Goal: Task Accomplishment & Management: Complete application form

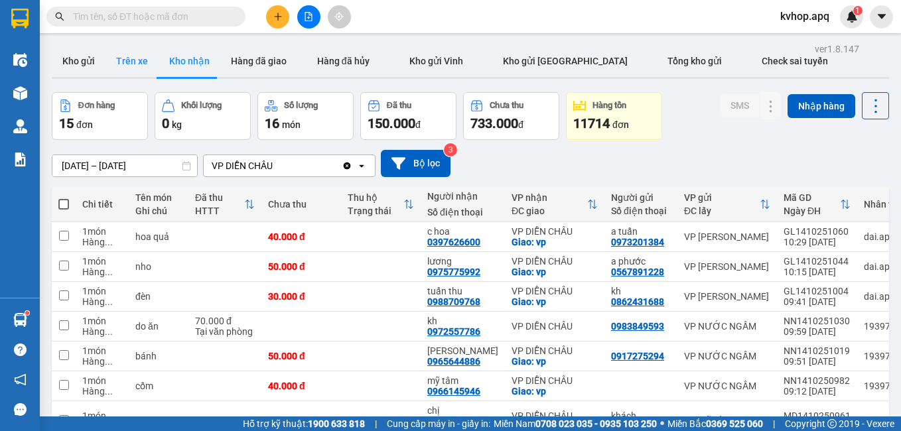
click at [141, 68] on button "Trên xe" at bounding box center [132, 61] width 53 height 32
type input "[DATE] – [DATE]"
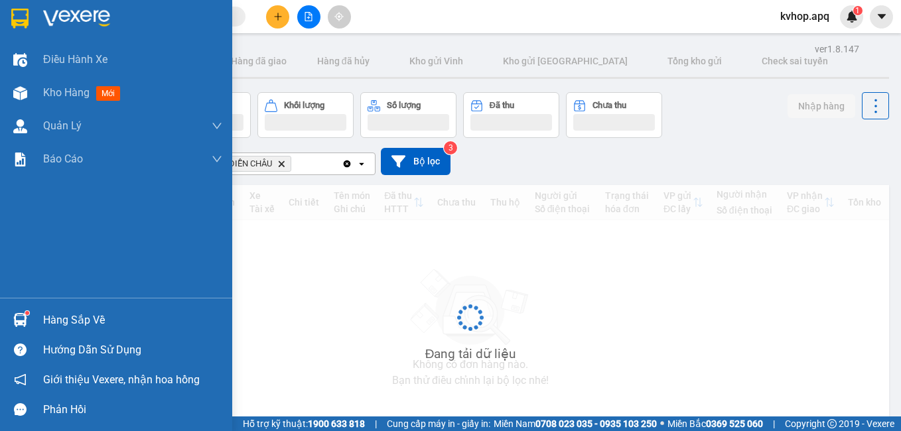
click at [73, 324] on div "Hàng sắp về" at bounding box center [132, 321] width 179 height 20
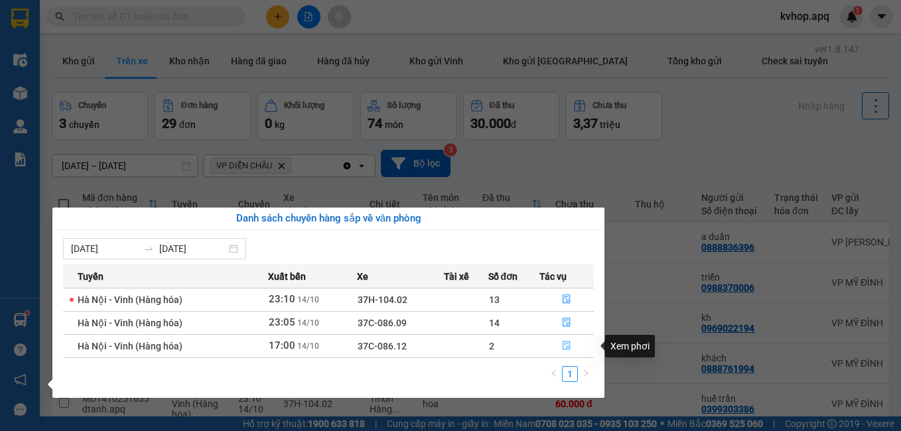
click at [565, 346] on icon "file-done" at bounding box center [566, 345] width 9 height 9
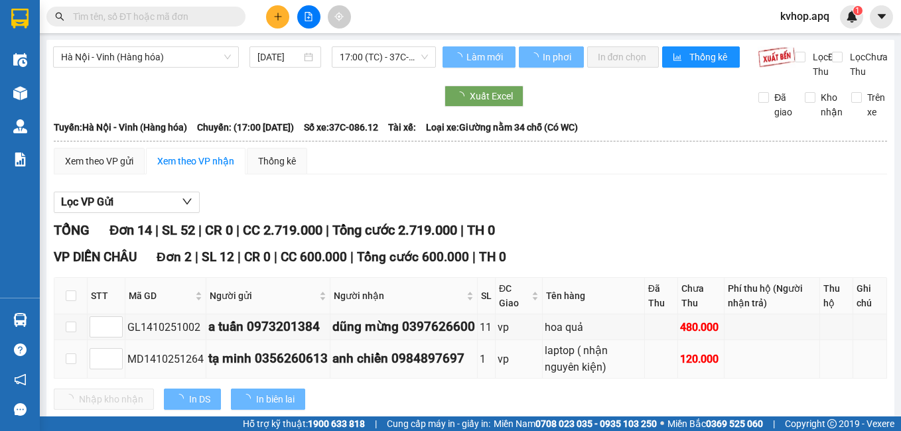
scroll to position [133, 0]
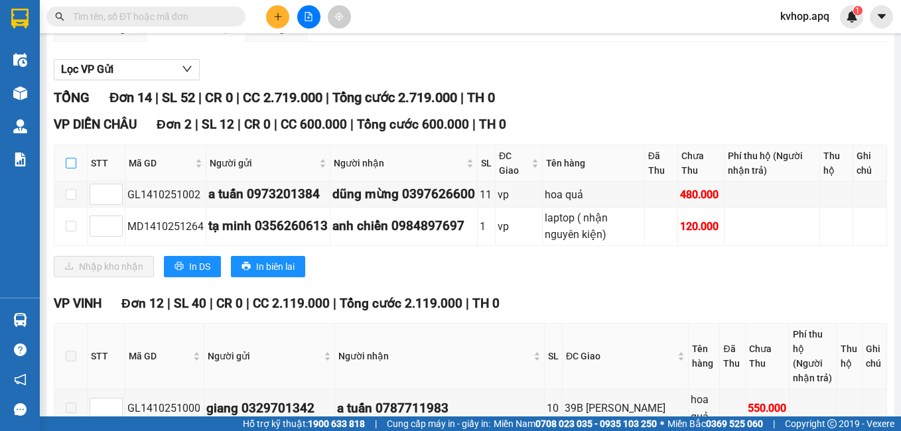
click at [74, 169] on input "checkbox" at bounding box center [71, 163] width 11 height 11
checkbox input "true"
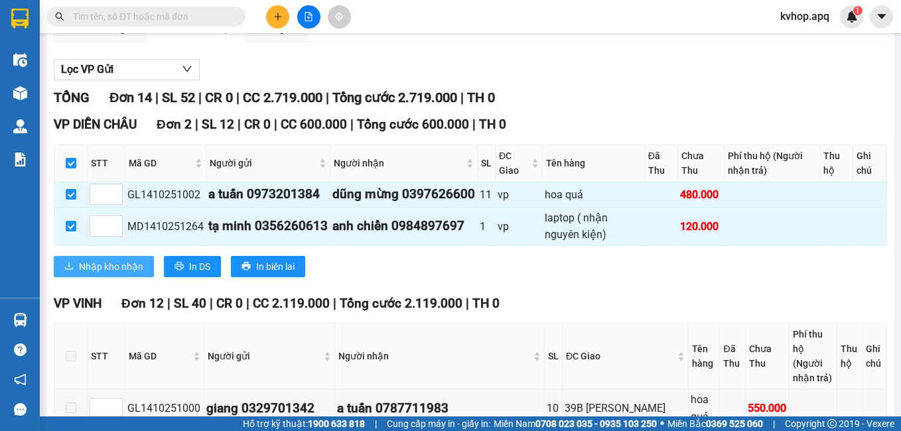
click at [106, 274] on span "Nhập kho nhận" at bounding box center [111, 266] width 64 height 15
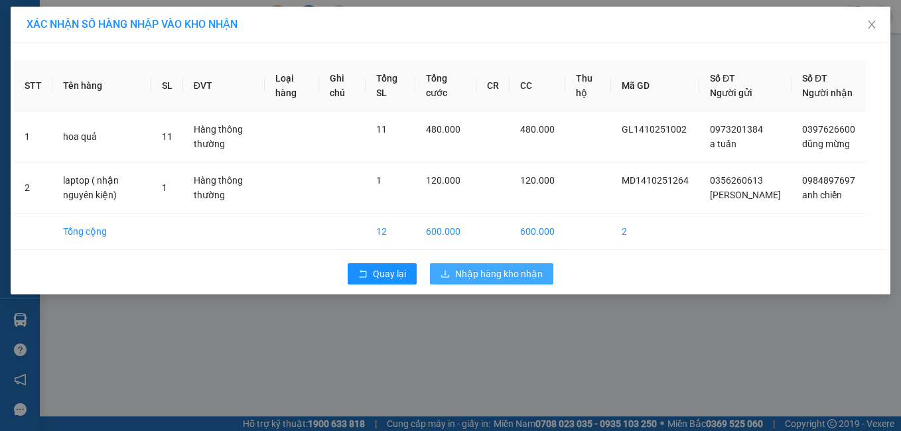
click at [465, 281] on span "Nhập hàng kho nhận" at bounding box center [499, 274] width 88 height 15
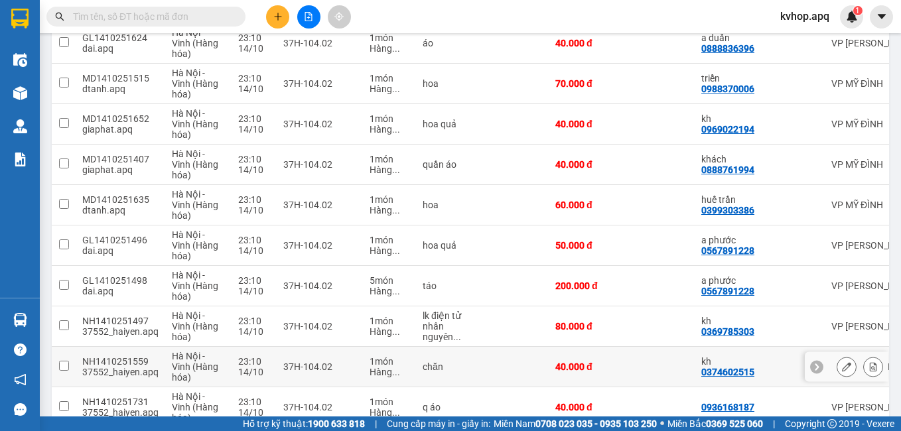
scroll to position [270, 0]
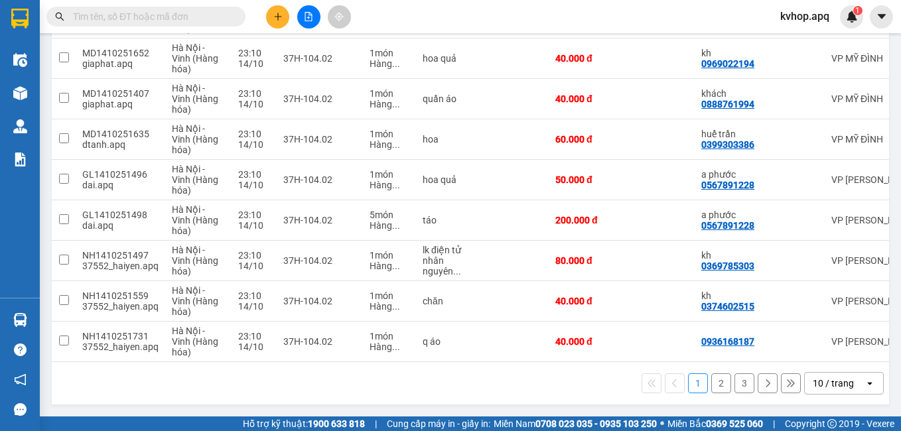
click at [715, 386] on button "2" at bounding box center [721, 384] width 20 height 20
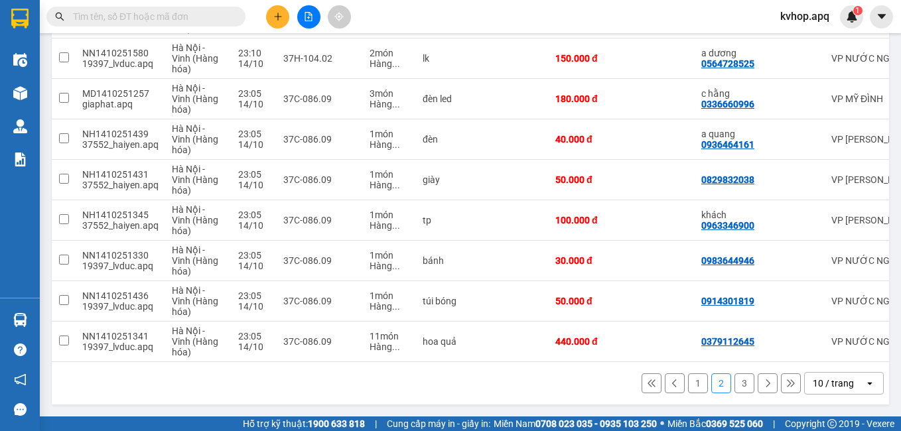
click at [736, 389] on button "3" at bounding box center [745, 384] width 20 height 20
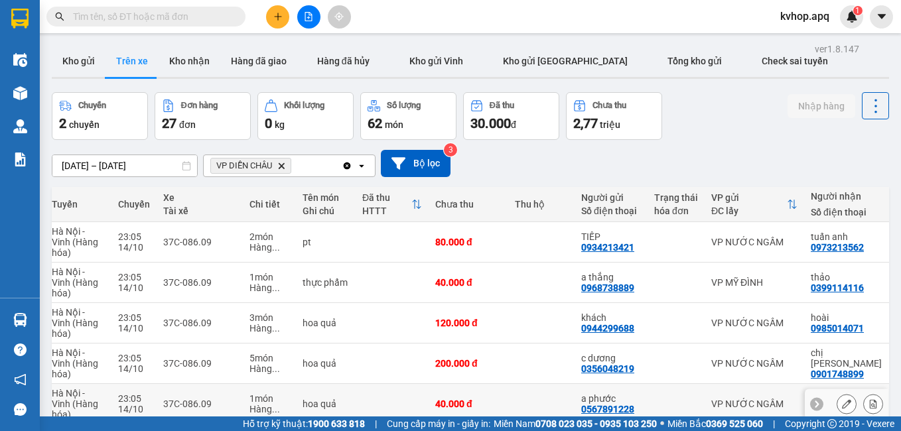
scroll to position [149, 0]
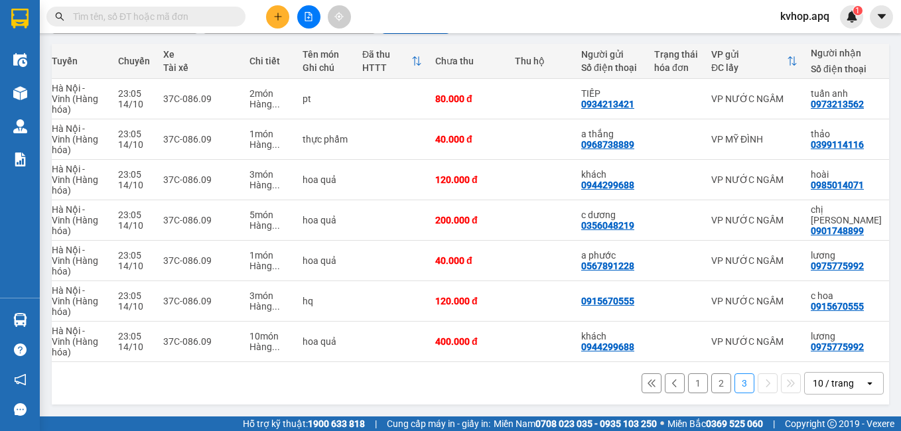
click at [711, 380] on button "2" at bounding box center [721, 384] width 20 height 20
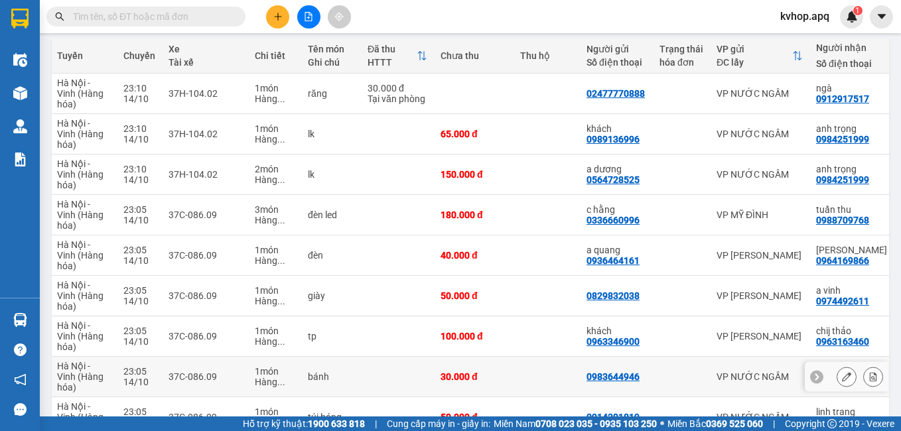
scroll to position [270, 0]
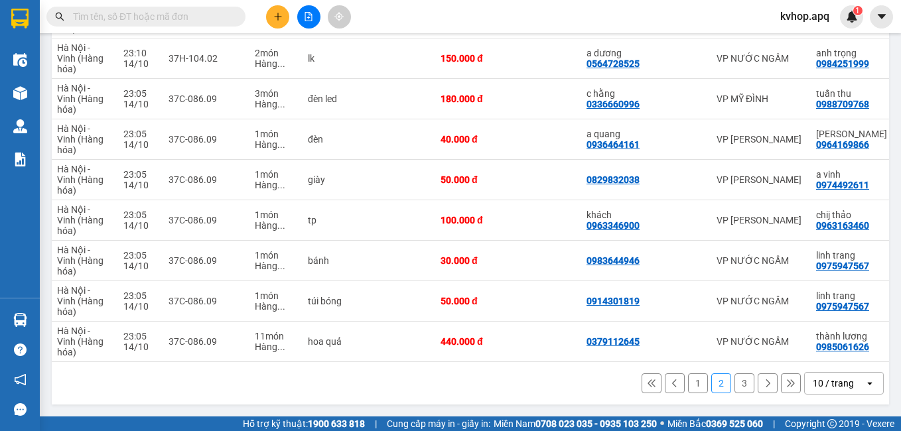
click at [688, 386] on button "1" at bounding box center [698, 384] width 20 height 20
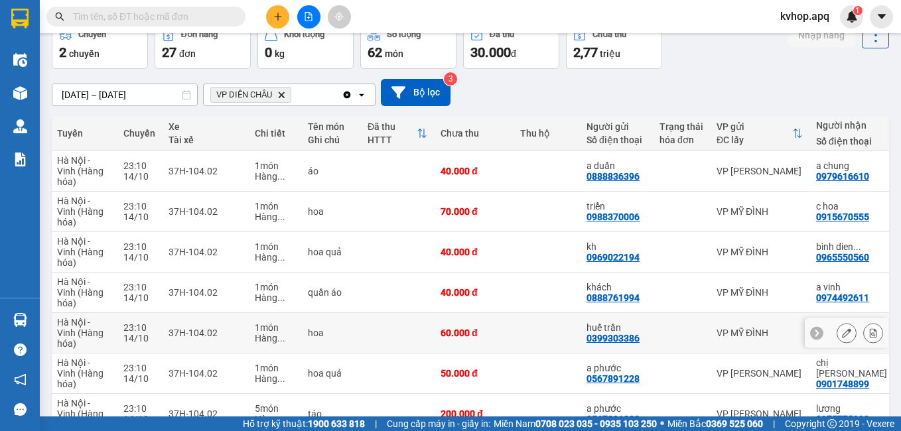
scroll to position [0, 0]
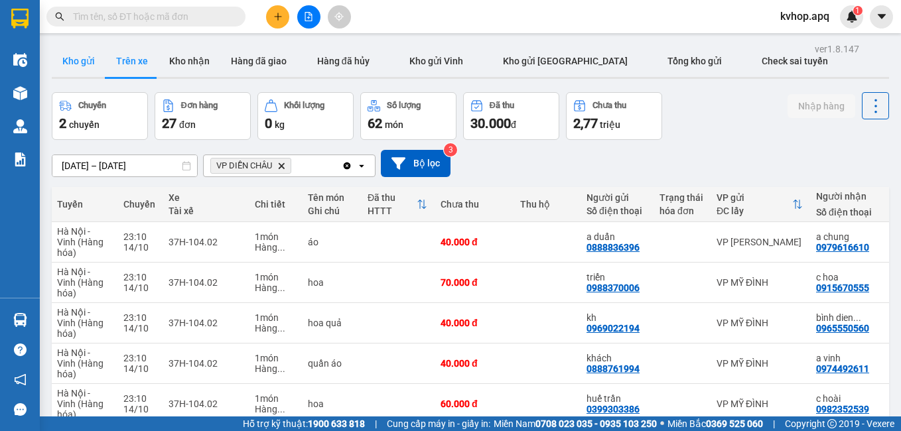
click at [66, 64] on button "Kho gửi" at bounding box center [79, 61] width 54 height 32
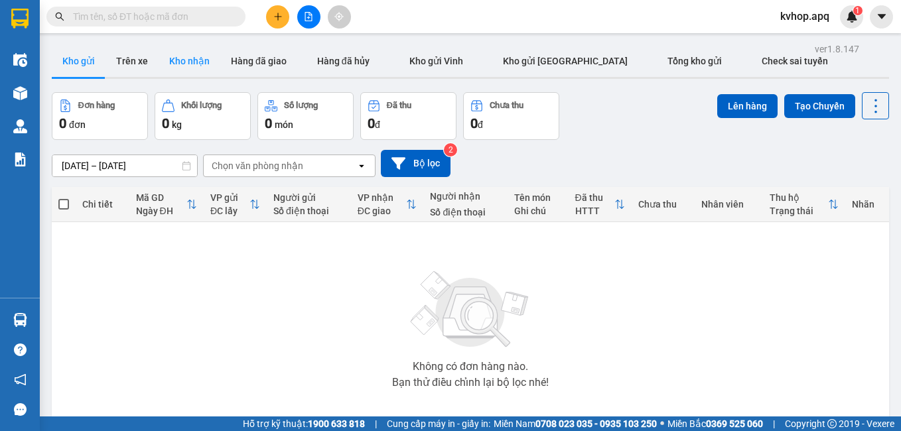
click at [183, 59] on button "Kho nhận" at bounding box center [190, 61] width 62 height 32
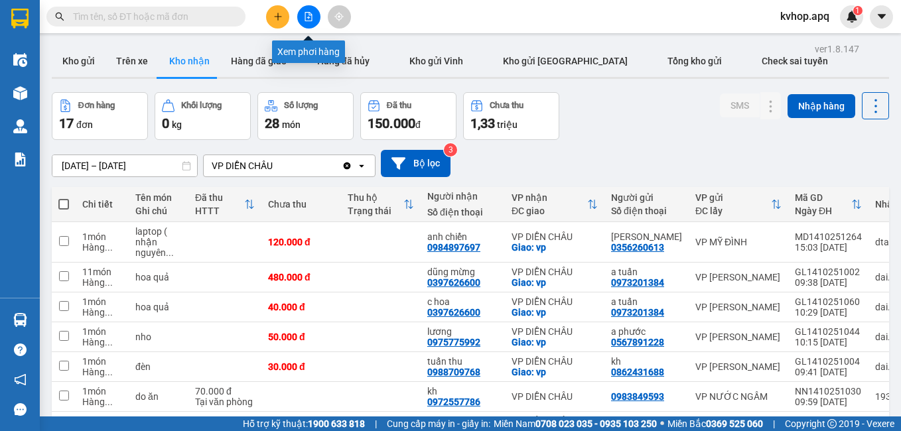
click at [313, 21] on button at bounding box center [308, 16] width 23 height 23
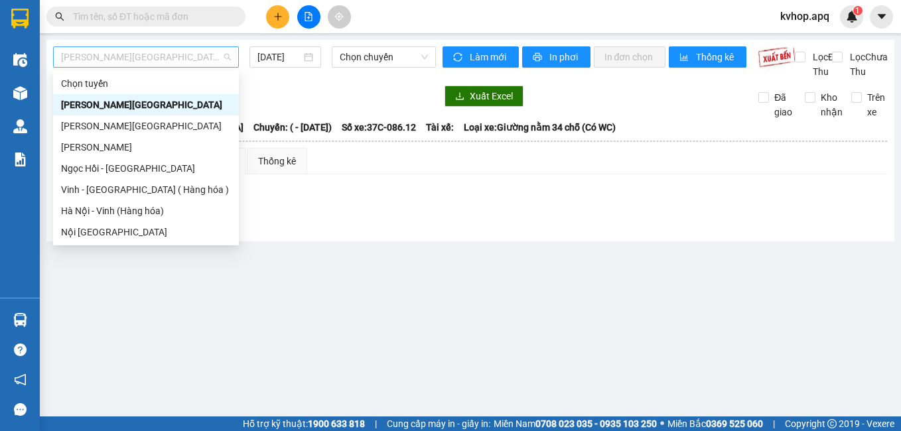
drag, startPoint x: 139, startPoint y: 47, endPoint x: 137, endPoint y: 64, distance: 17.4
click at [139, 49] on span "[PERSON_NAME][GEOGRAPHIC_DATA]" at bounding box center [146, 57] width 170 height 20
click at [140, 191] on div "Vinh - [GEOGRAPHIC_DATA] ( Hàng hóa )" at bounding box center [146, 189] width 170 height 15
type input "[DATE]"
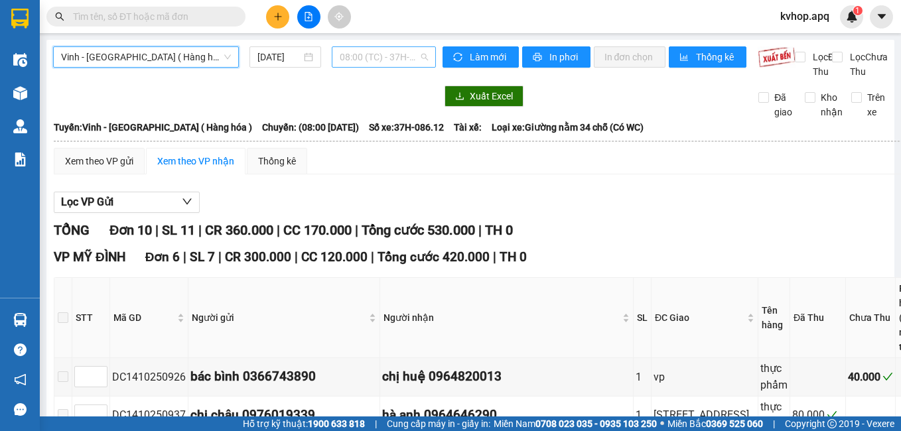
click at [367, 53] on span "08:00 (TC) - 37H-086.12" at bounding box center [384, 57] width 88 height 20
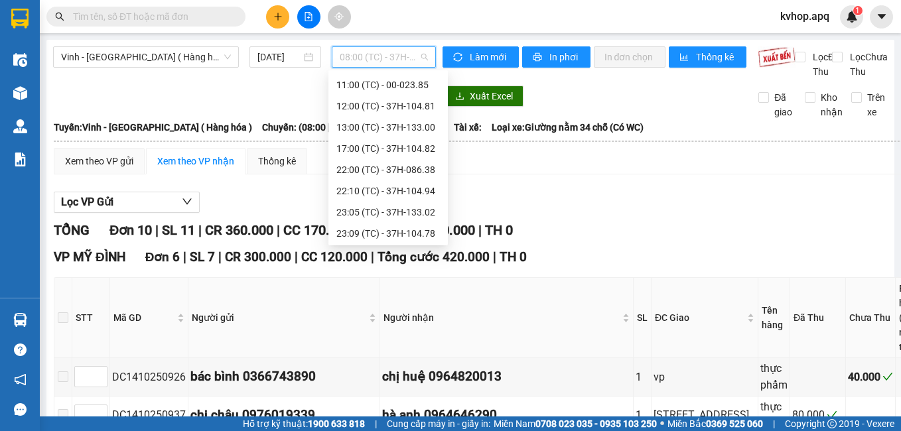
scroll to position [68, 0]
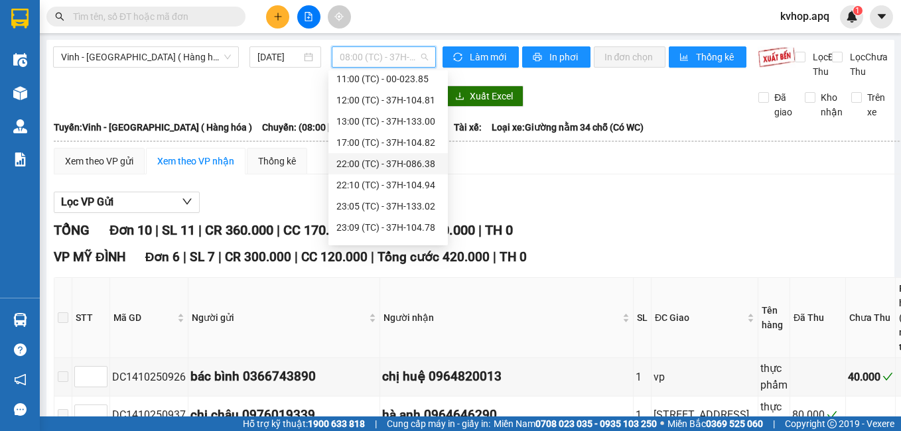
click at [373, 164] on div "22:00 (TC) - 37H-086.38" at bounding box center [388, 164] width 104 height 15
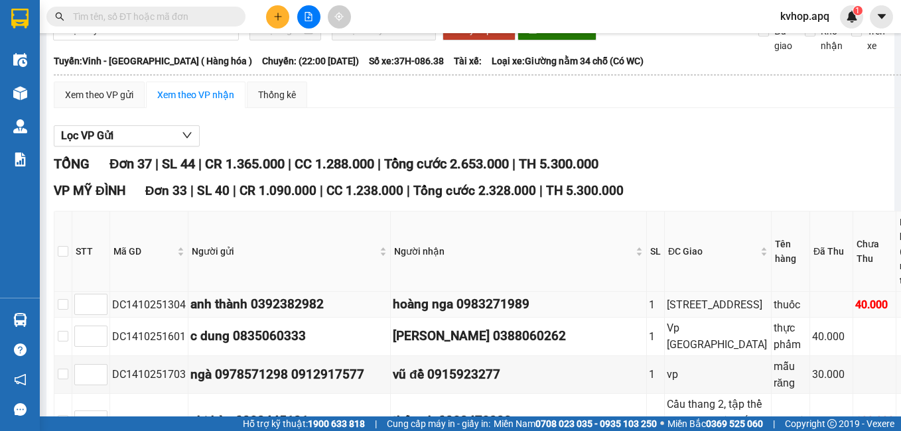
scroll to position [199, 0]
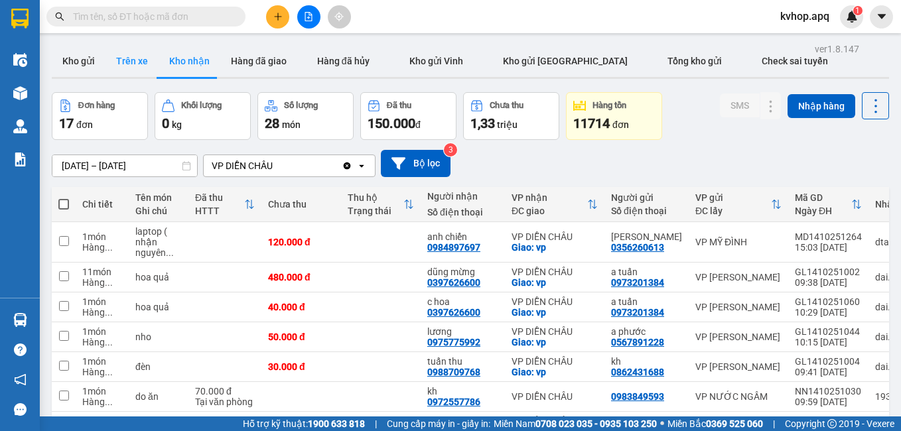
click at [115, 54] on button "Trên xe" at bounding box center [132, 61] width 53 height 32
type input "[DATE] – [DATE]"
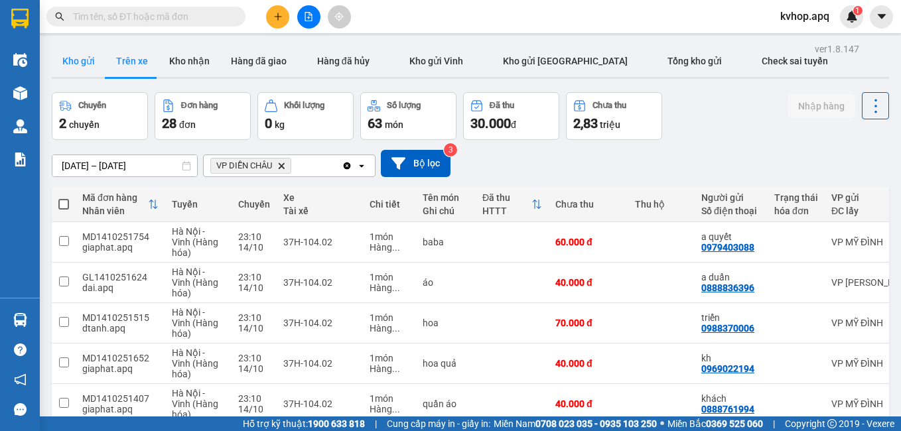
click at [90, 68] on button "Kho gửi" at bounding box center [79, 61] width 54 height 32
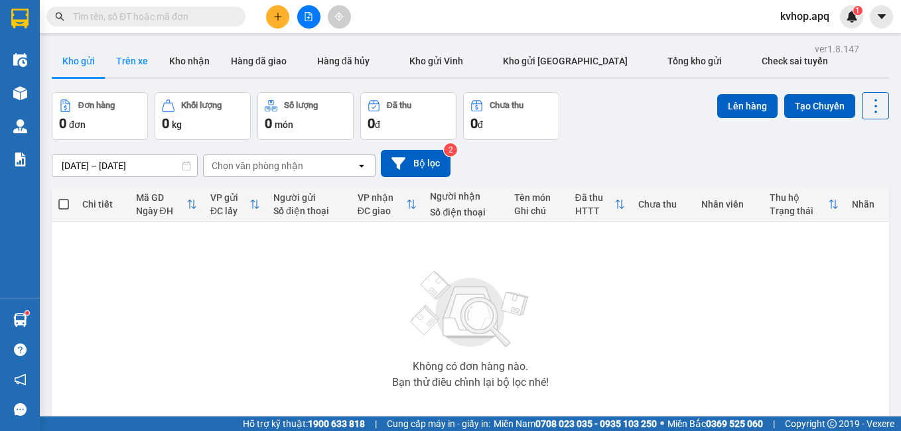
click at [145, 57] on button "Trên xe" at bounding box center [132, 61] width 53 height 32
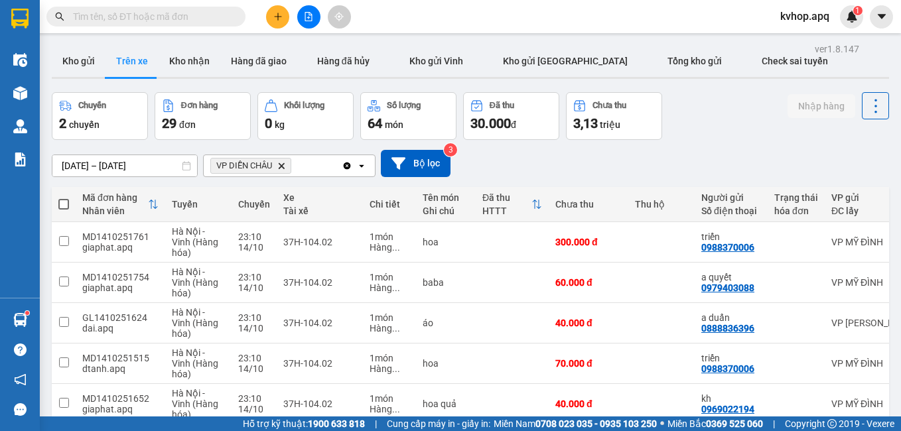
drag, startPoint x: 48, startPoint y: 55, endPoint x: 216, endPoint y: 17, distance: 172.1
click at [48, 54] on div "ver 1.8.147 Kho gửi Trên xe Kho nhận Hàng đã giao Hàng đã hủy Kho gửi Vinh Kho …" at bounding box center [470, 357] width 848 height 635
drag, startPoint x: 71, startPoint y: 63, endPoint x: 220, endPoint y: 29, distance: 152.6
click at [74, 62] on button "Kho gửi" at bounding box center [79, 61] width 54 height 32
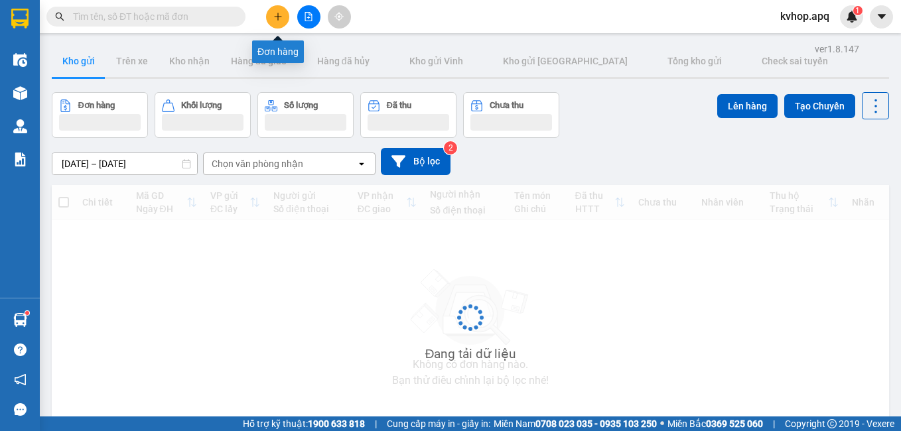
click at [274, 11] on button at bounding box center [277, 16] width 23 height 23
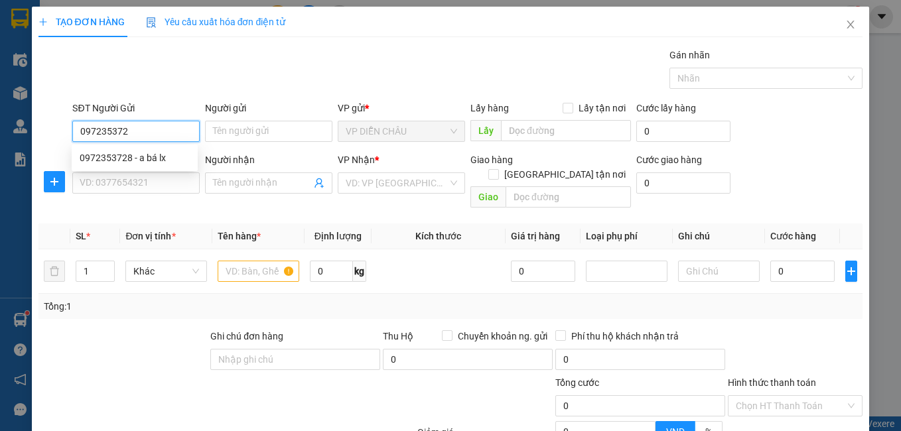
type input "0972353728"
drag, startPoint x: 140, startPoint y: 159, endPoint x: 138, endPoint y: 177, distance: 18.7
click at [140, 161] on div "0972353728 - a bá lx" at bounding box center [135, 158] width 110 height 15
type input "a bá lx"
checkbox input "true"
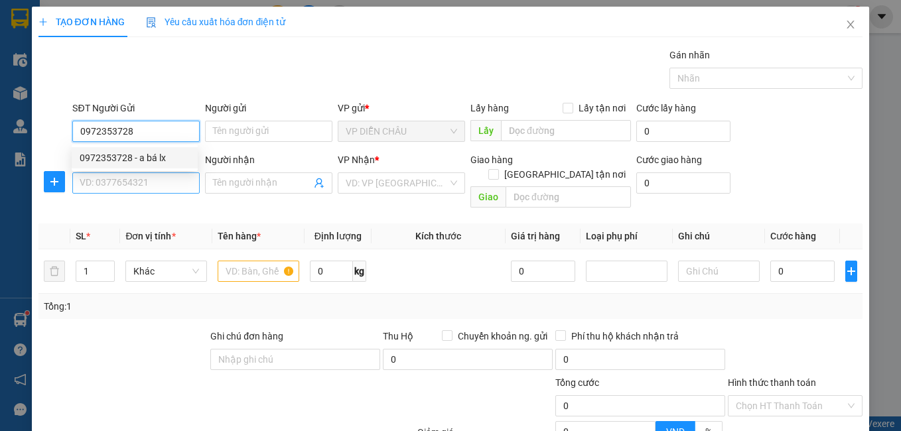
type input "vp"
type input "0972353728"
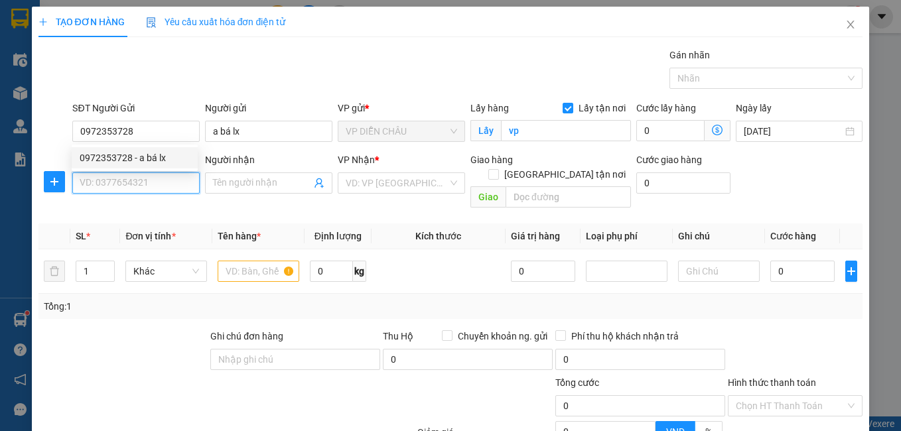
click at [138, 190] on input "SĐT Người Nhận" at bounding box center [135, 183] width 127 height 21
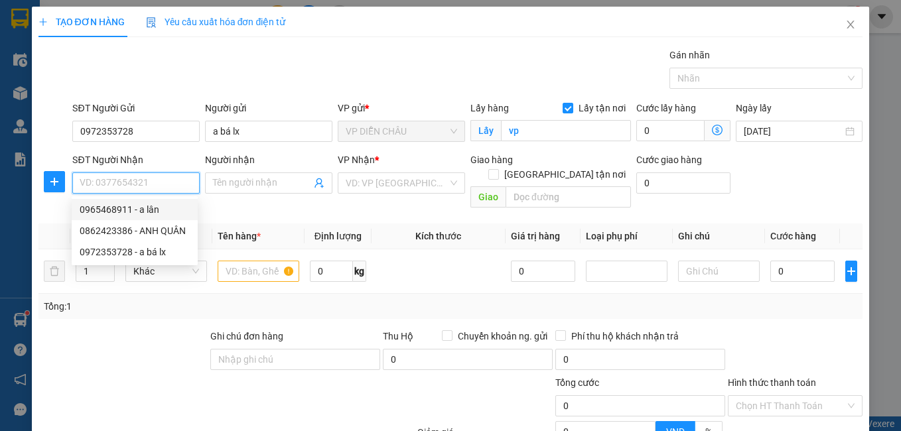
click at [122, 208] on div "0965468911 - a lân" at bounding box center [135, 209] width 110 height 15
type input "0965468911"
type input "a lân"
checkbox input "true"
type input "vp"
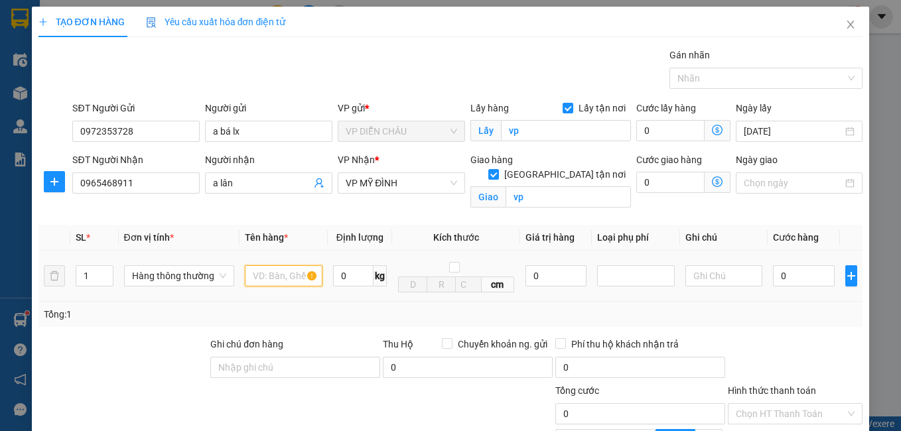
drag, startPoint x: 265, startPoint y: 279, endPoint x: 287, endPoint y: 286, distance: 22.2
click at [279, 285] on input "text" at bounding box center [284, 275] width 78 height 21
type input "d"
type input "đồ khô"
click at [773, 275] on input "0" at bounding box center [804, 275] width 62 height 21
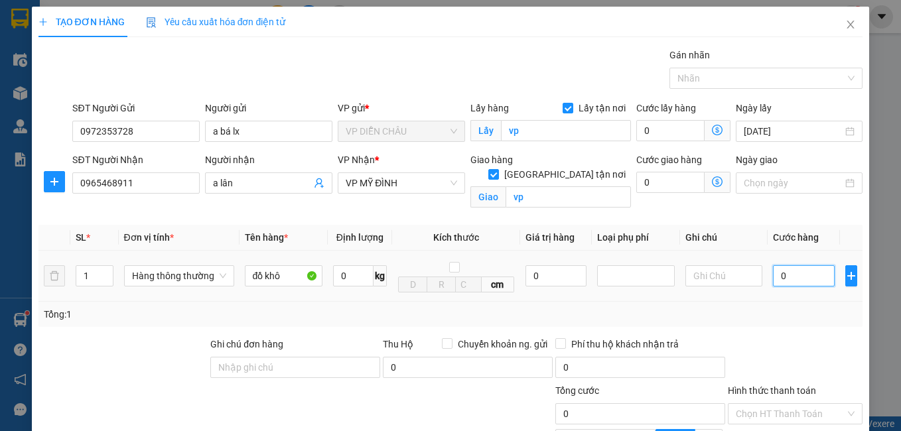
click at [773, 281] on input "0" at bounding box center [804, 275] width 62 height 21
type input "30"
type input "300"
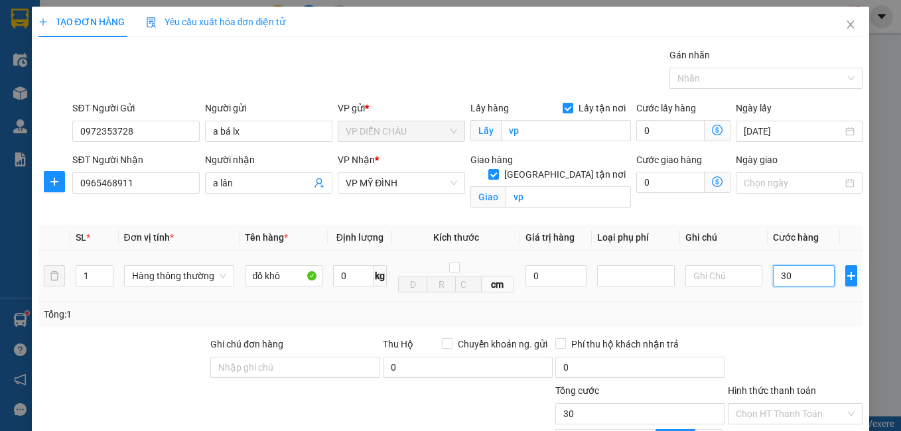
type input "300"
type input "3.000"
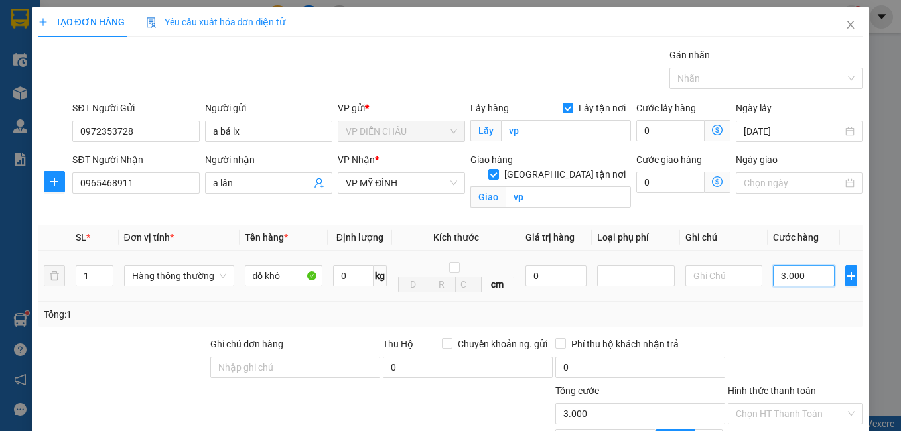
type input "30.000"
type input "300.000"
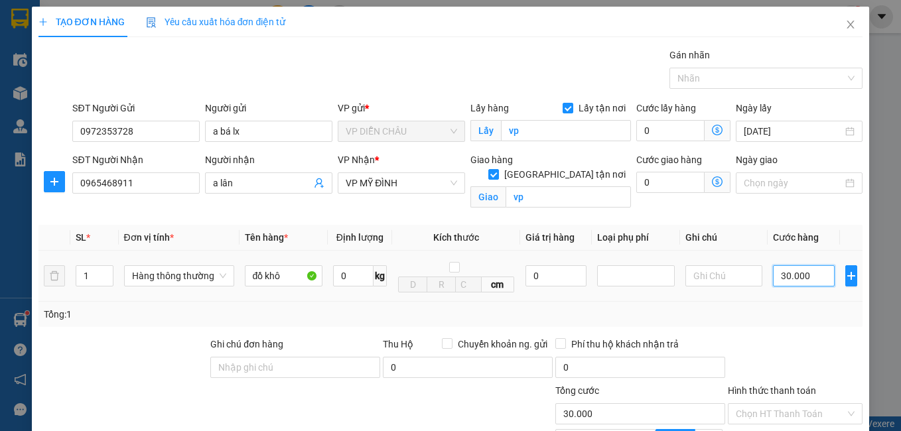
type input "300.000"
type input "30.000"
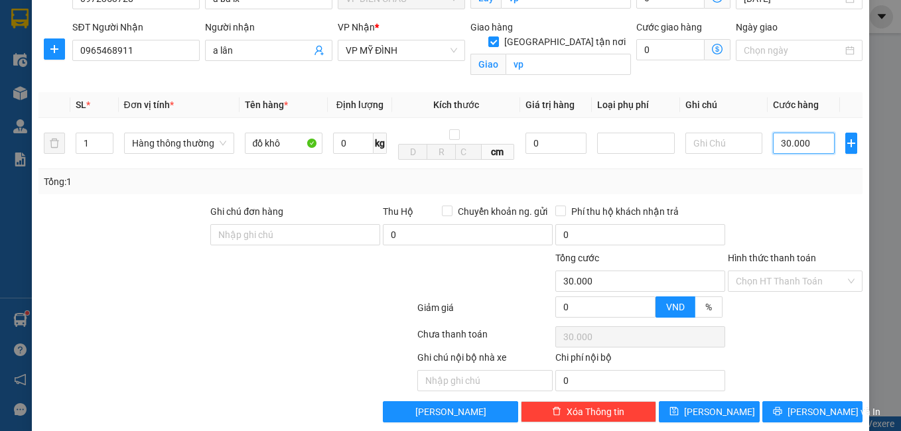
type input "30.000"
click at [767, 285] on input "Hình thức thanh toán" at bounding box center [791, 281] width 110 height 20
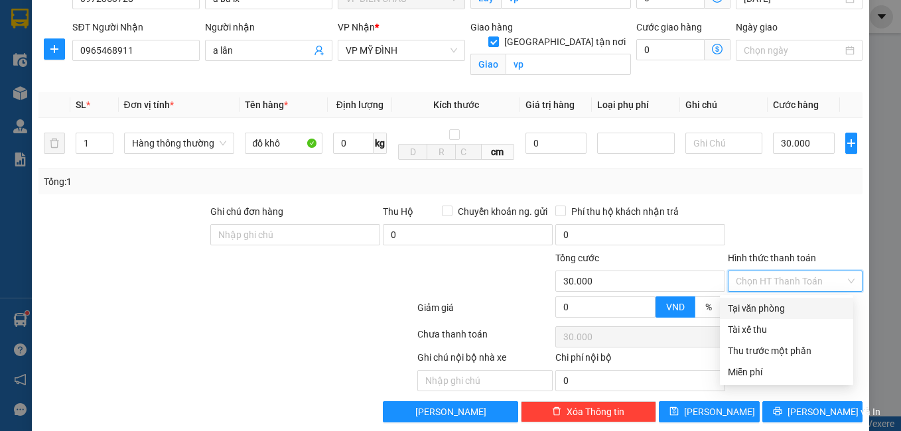
click at [760, 305] on div "Tại văn phòng" at bounding box center [786, 308] width 117 height 15
type input "0"
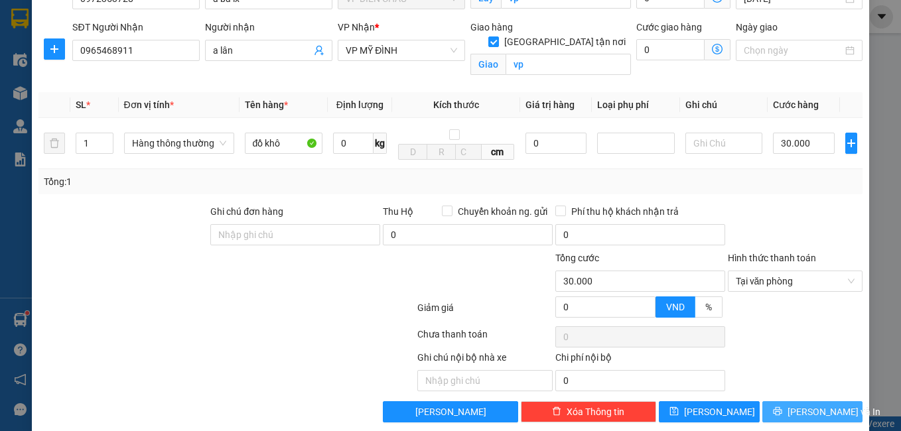
click at [794, 417] on span "[PERSON_NAME] và In" at bounding box center [834, 412] width 93 height 15
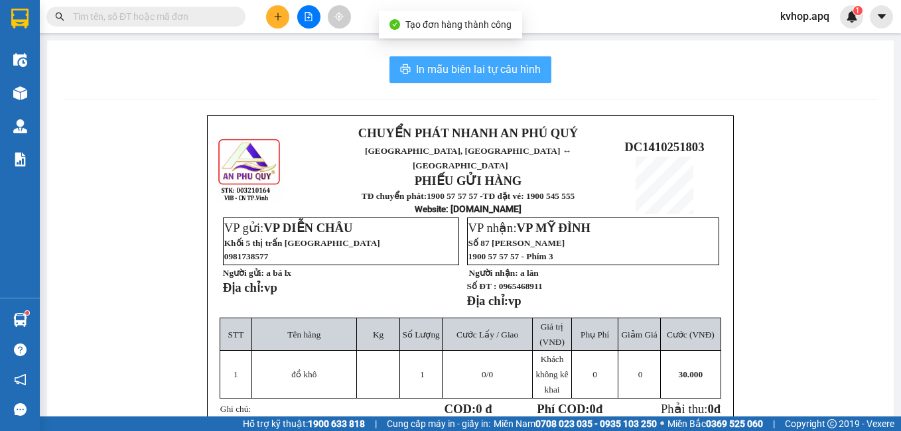
click at [514, 79] on button "In mẫu biên lai tự cấu hình" at bounding box center [470, 69] width 162 height 27
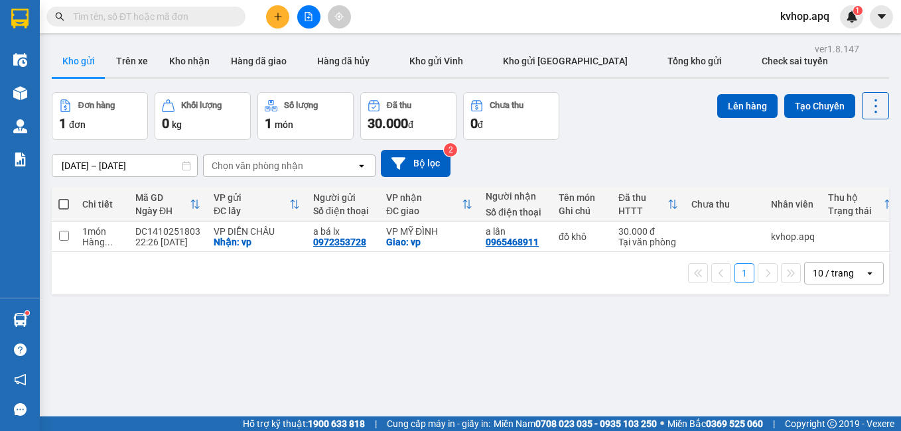
drag, startPoint x: 588, startPoint y: 340, endPoint x: 528, endPoint y: 338, distance: 60.4
click at [558, 341] on div "ver 1.8.147 Kho gửi Trên xe Kho nhận Hàng đã giao Hàng đã hủy Kho gửi Vinh Kho …" at bounding box center [470, 255] width 848 height 431
click at [64, 236] on input "checkbox" at bounding box center [64, 236] width 10 height 10
checkbox input "true"
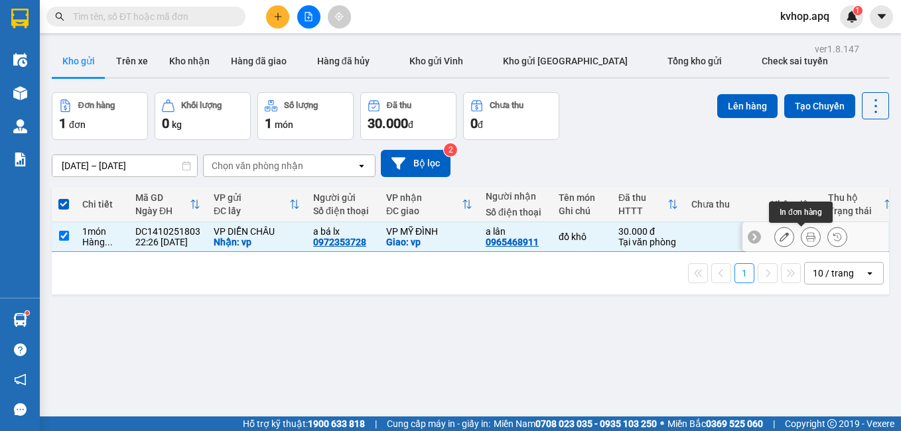
click at [802, 242] on button at bounding box center [811, 237] width 19 height 23
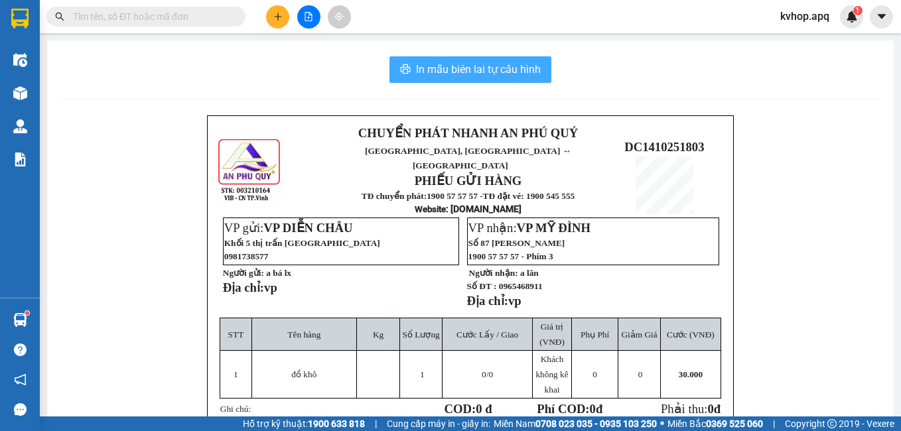
click at [487, 67] on span "In mẫu biên lai tự cấu hình" at bounding box center [478, 69] width 125 height 17
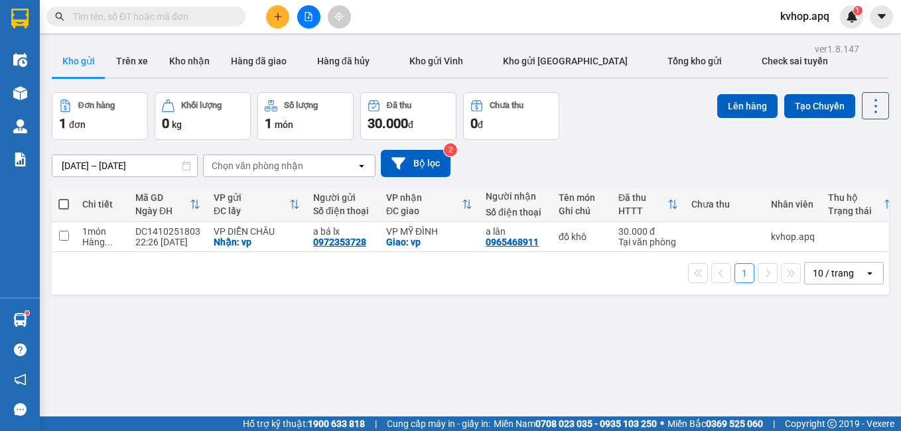
click at [494, 365] on div "ver 1.8.147 Kho gửi Trên xe Kho nhận Hàng đã giao Hàng đã hủy Kho gửi Vinh Kho …" at bounding box center [470, 255] width 848 height 431
click at [806, 239] on icon at bounding box center [810, 236] width 9 height 9
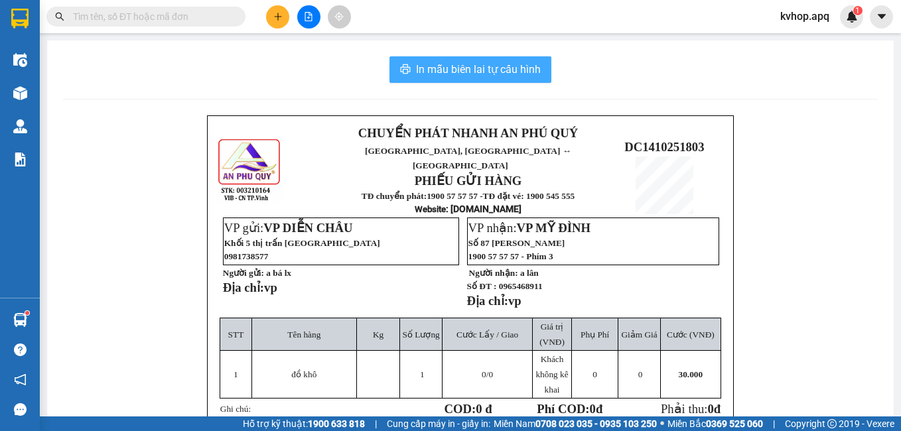
click at [499, 68] on span "In mẫu biên lai tự cấu hình" at bounding box center [478, 69] width 125 height 17
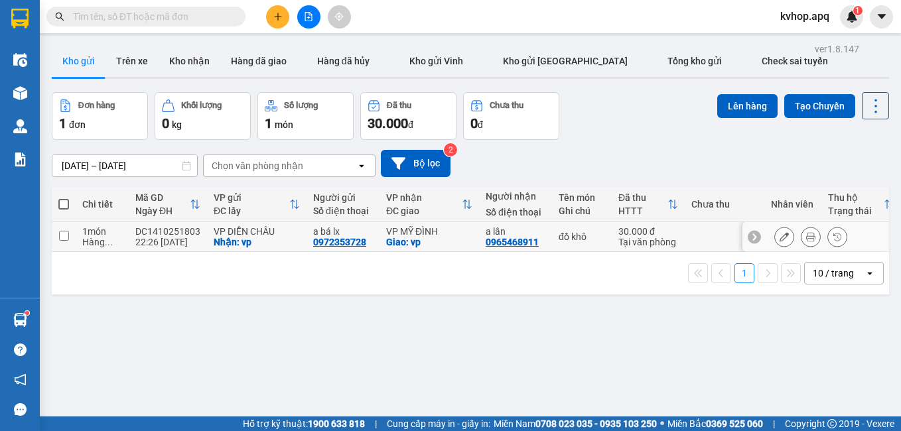
drag, startPoint x: 60, startPoint y: 237, endPoint x: 78, endPoint y: 227, distance: 21.1
click at [63, 236] on input "checkbox" at bounding box center [64, 236] width 10 height 10
checkbox input "true"
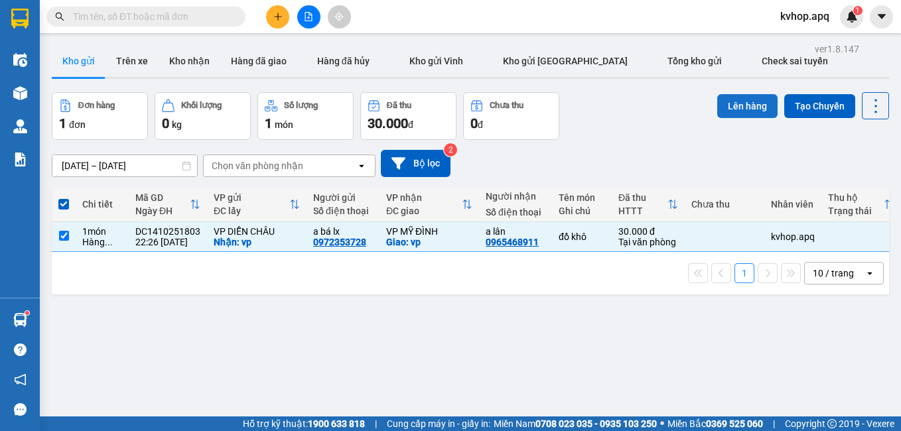
click at [761, 109] on button "Lên hàng" at bounding box center [747, 106] width 60 height 24
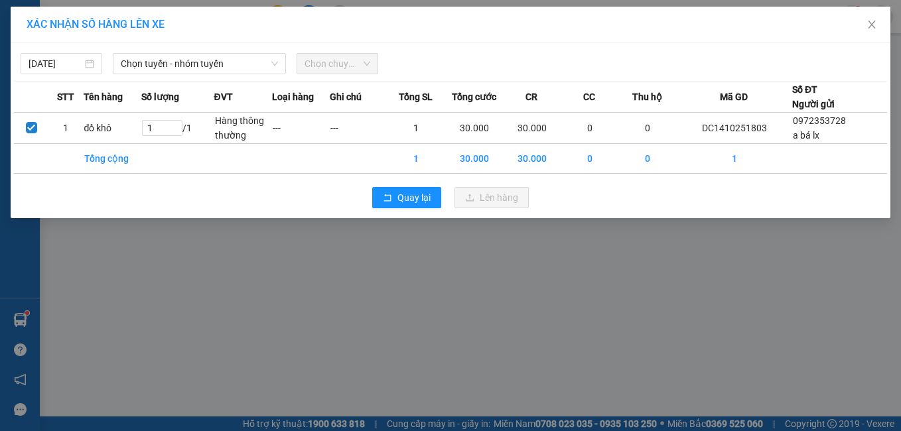
click at [232, 76] on div "[DATE] Chọn tuyến - nhóm tuyến Chọn chuyến STT Tên hàng Số lượng ĐVT Loại hàng …" at bounding box center [451, 130] width 880 height 175
click at [233, 69] on span "Chọn tuyến - nhóm tuyến" at bounding box center [200, 64] width 158 height 20
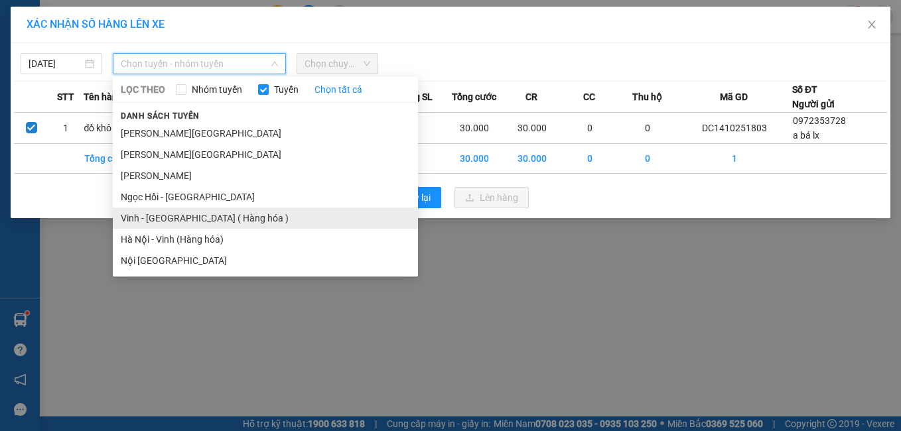
drag, startPoint x: 165, startPoint y: 209, endPoint x: 174, endPoint y: 194, distance: 17.9
click at [165, 208] on li "Vinh - [GEOGRAPHIC_DATA] ( Hàng hóa )" at bounding box center [265, 218] width 305 height 21
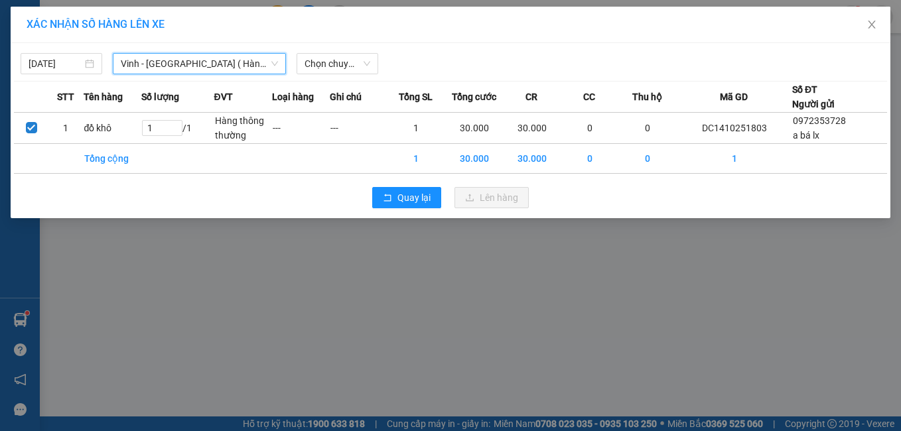
drag, startPoint x: 301, startPoint y: 61, endPoint x: 338, endPoint y: 74, distance: 39.5
click at [305, 61] on div "Chọn chuyến" at bounding box center [338, 63] width 82 height 21
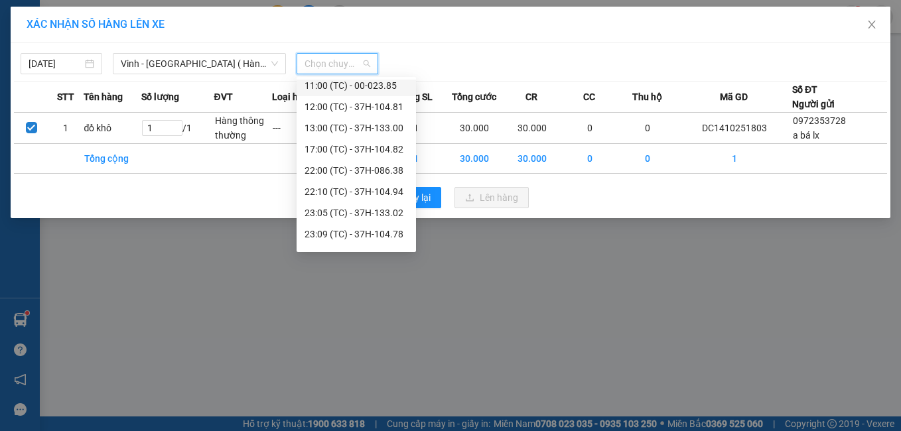
scroll to position [71, 0]
click at [370, 167] on div "22:00 (TC) - 37H-086.38" at bounding box center [357, 168] width 104 height 15
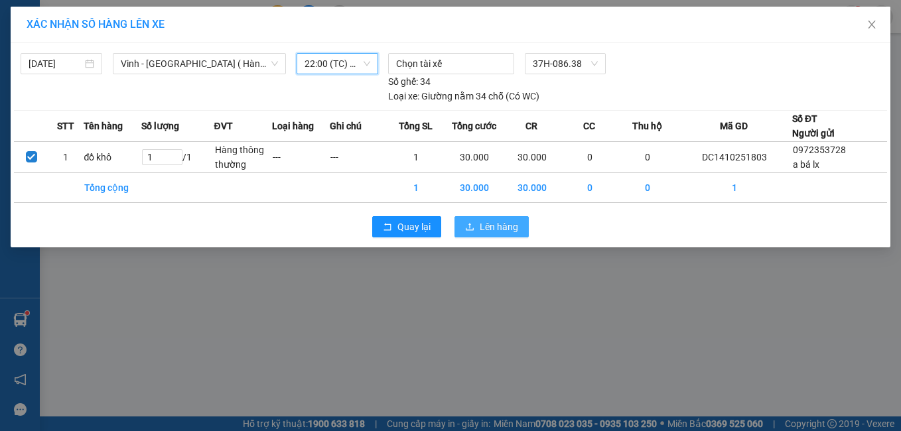
click at [488, 224] on span "Lên hàng" at bounding box center [499, 227] width 38 height 15
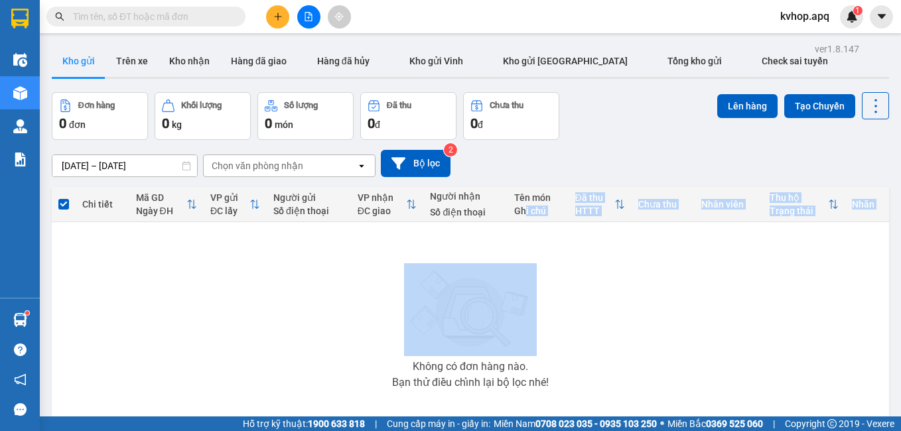
click at [533, 232] on table "Chi tiết Mã GD Ngày ĐH VP gửi ĐC lấy Người gửi Số điện thoại VP nhận ĐC giao Ng…" at bounding box center [470, 308] width 837 height 243
click at [533, 232] on div "Không có đơn hàng nào. Bạn thử điều chỉnh lại bộ lọc nhé!" at bounding box center [470, 325] width 824 height 199
click at [532, 234] on div "Không có đơn hàng nào. Bạn thử điều chỉnh lại bộ lọc nhé!" at bounding box center [470, 325] width 824 height 199
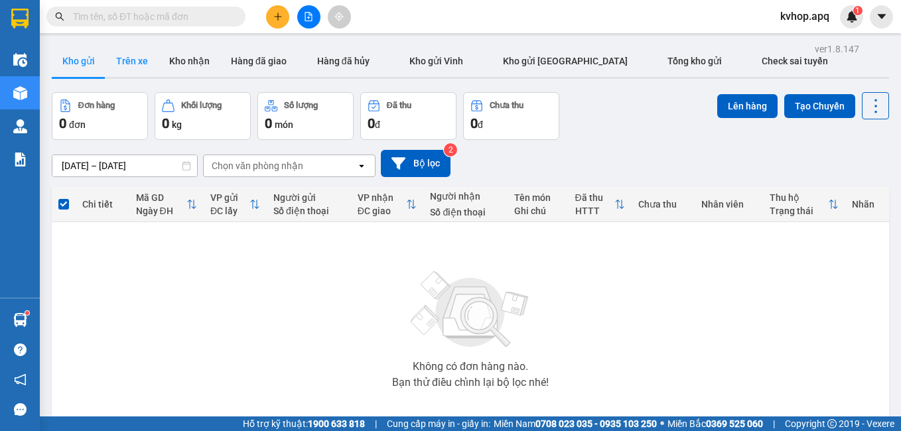
click at [145, 60] on button "Trên xe" at bounding box center [132, 61] width 53 height 32
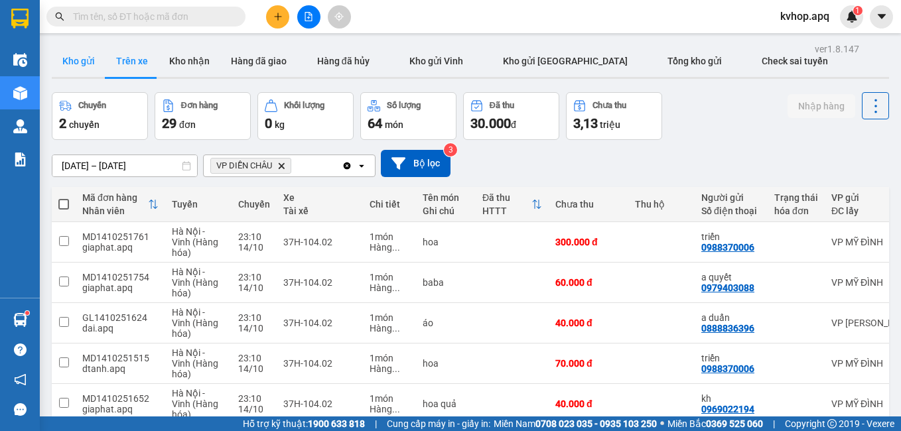
click at [68, 51] on button "Kho gửi" at bounding box center [79, 61] width 54 height 32
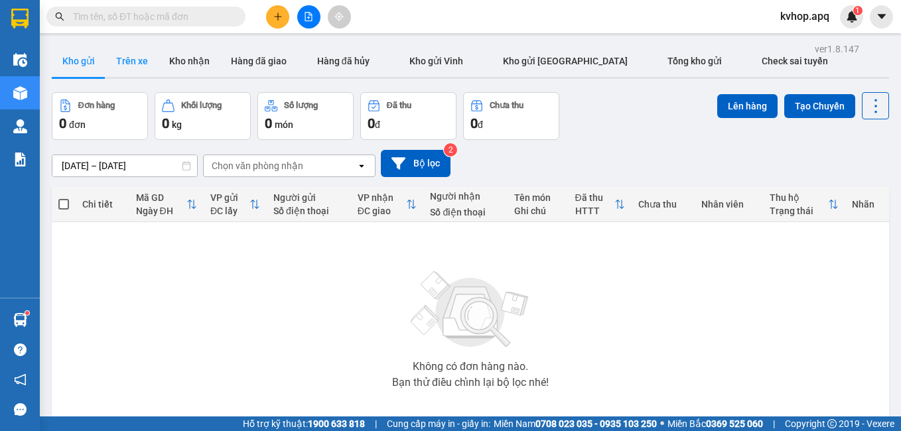
click at [135, 62] on button "Trên xe" at bounding box center [132, 61] width 53 height 32
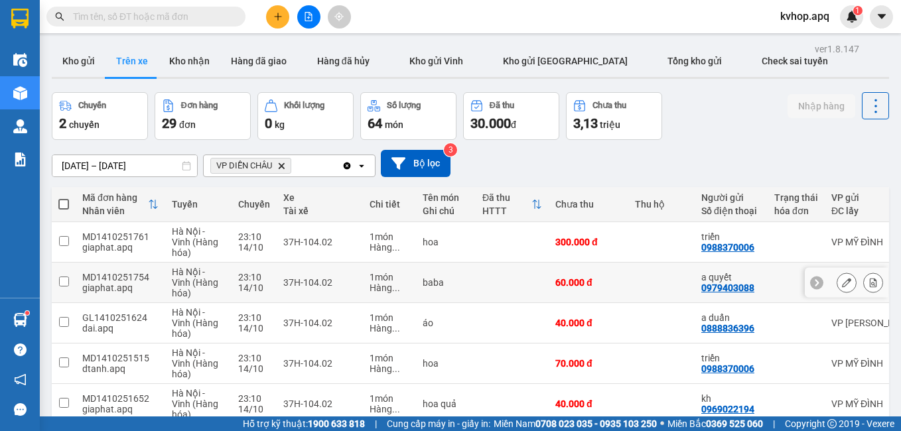
scroll to position [199, 0]
